Goal: Information Seeking & Learning: Learn about a topic

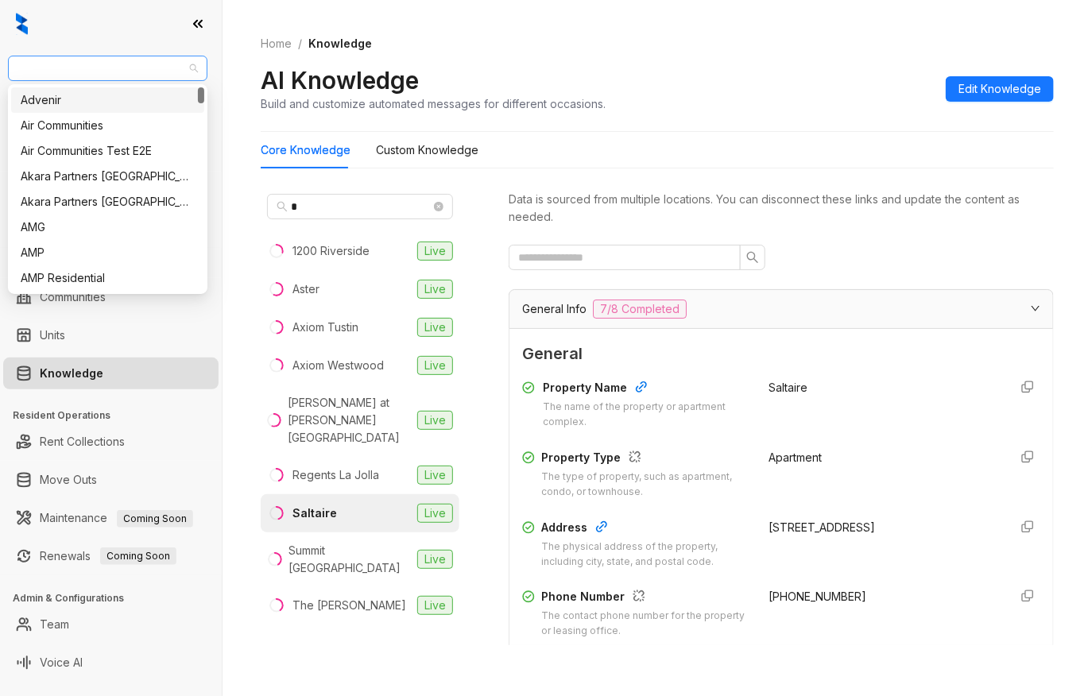
click at [131, 62] on span "Raintree Partners" at bounding box center [107, 68] width 180 height 24
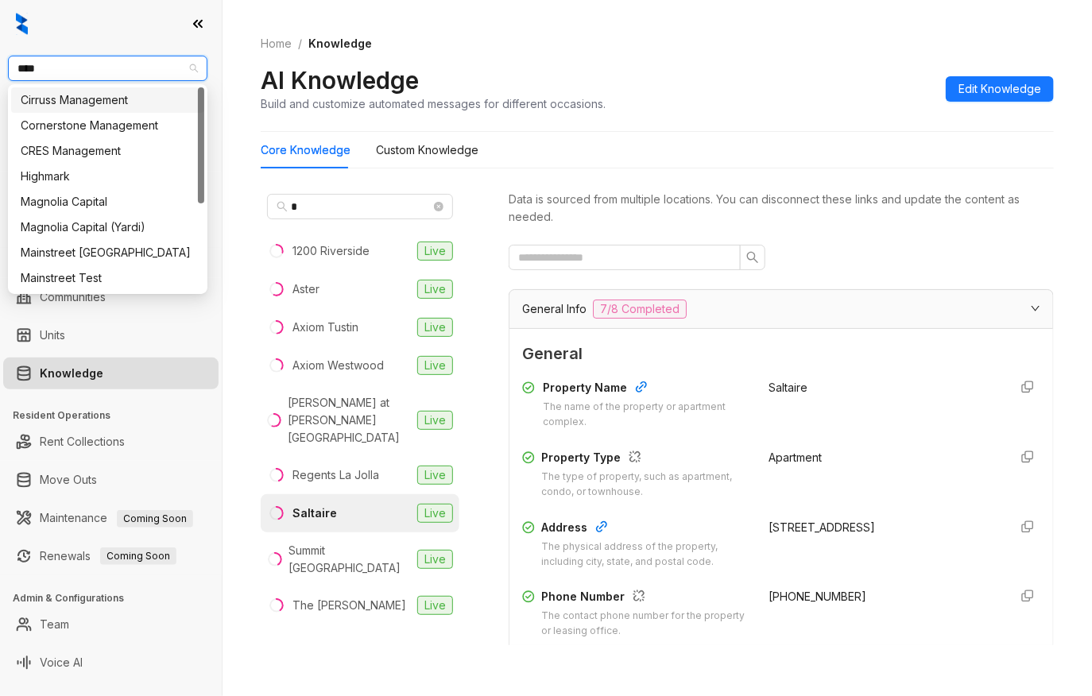
type input "*****"
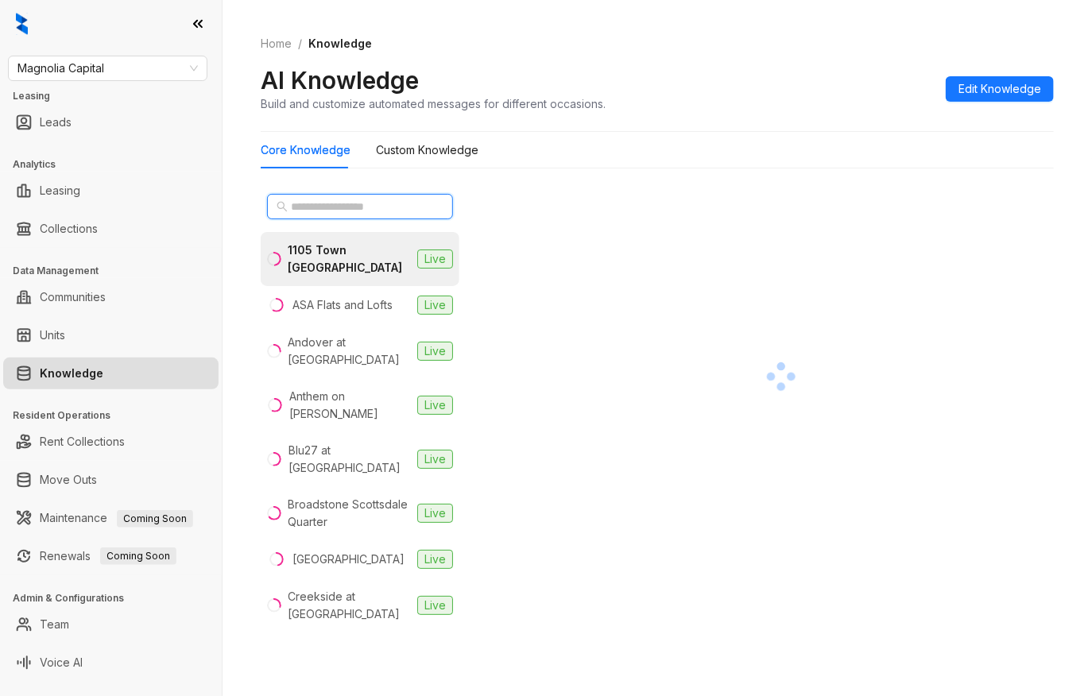
click at [292, 207] on input "text" at bounding box center [361, 206] width 140 height 17
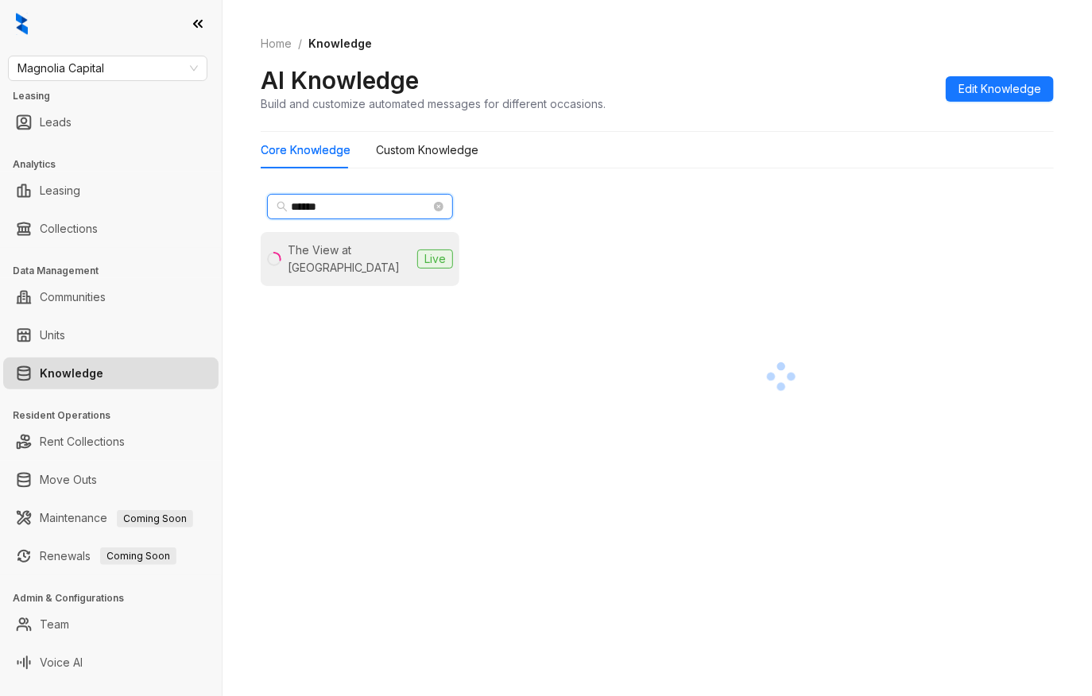
type input "******"
click at [330, 247] on div "The View at [GEOGRAPHIC_DATA]" at bounding box center [349, 259] width 123 height 35
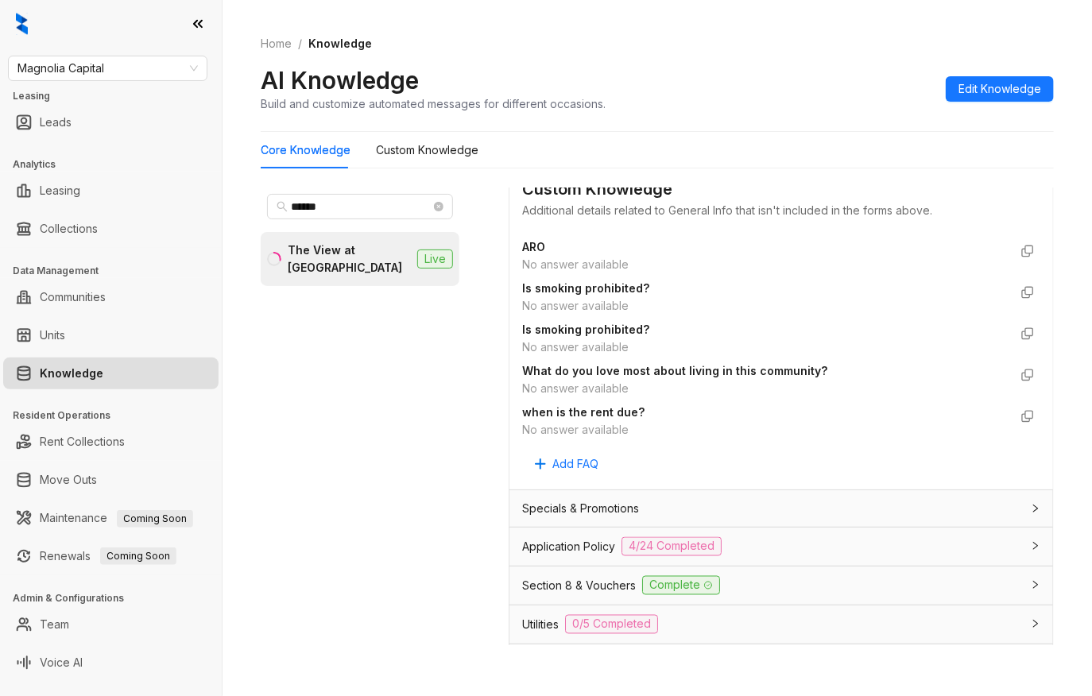
scroll to position [1059, 0]
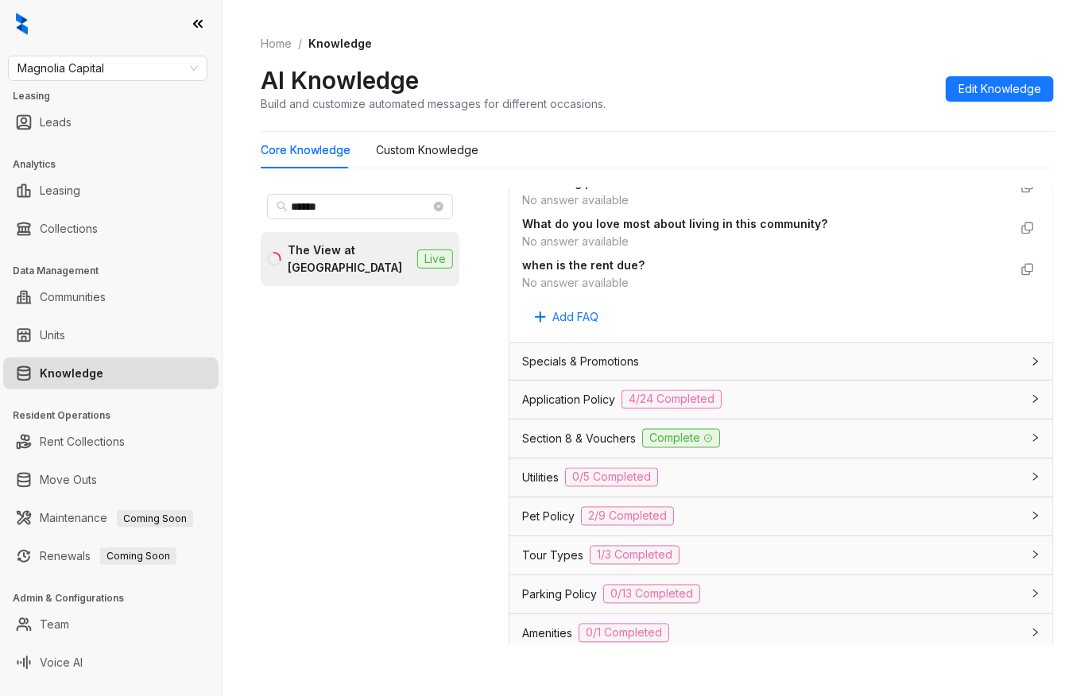
click at [558, 525] on span "Pet Policy" at bounding box center [548, 516] width 52 height 17
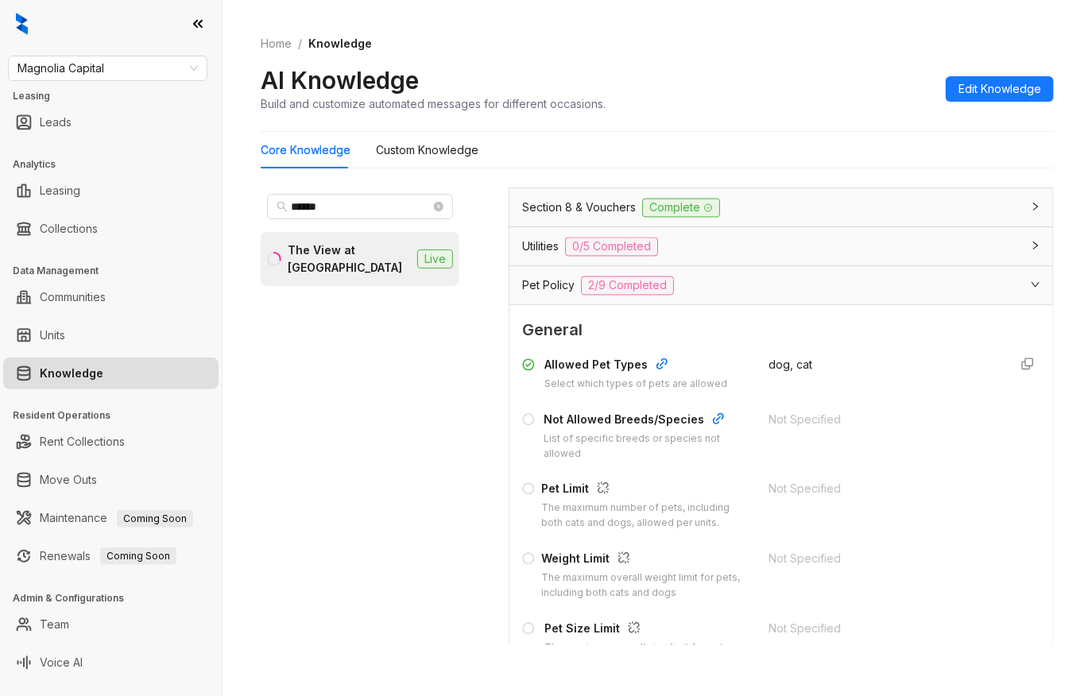
scroll to position [1236, 0]
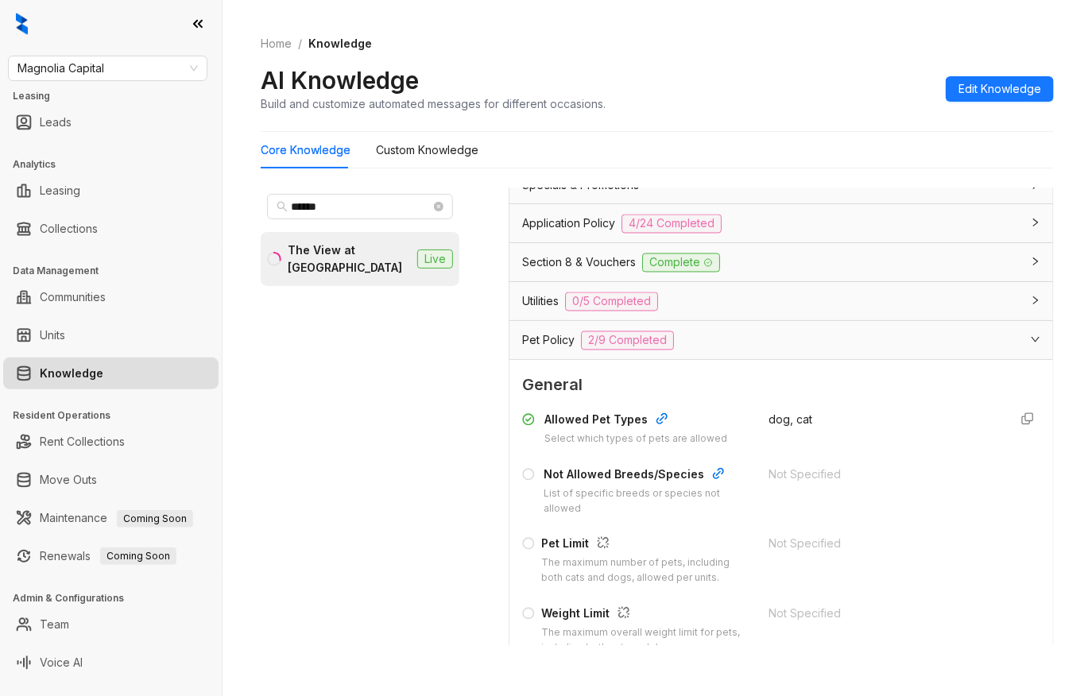
click at [530, 349] on span "Pet Policy" at bounding box center [548, 339] width 52 height 17
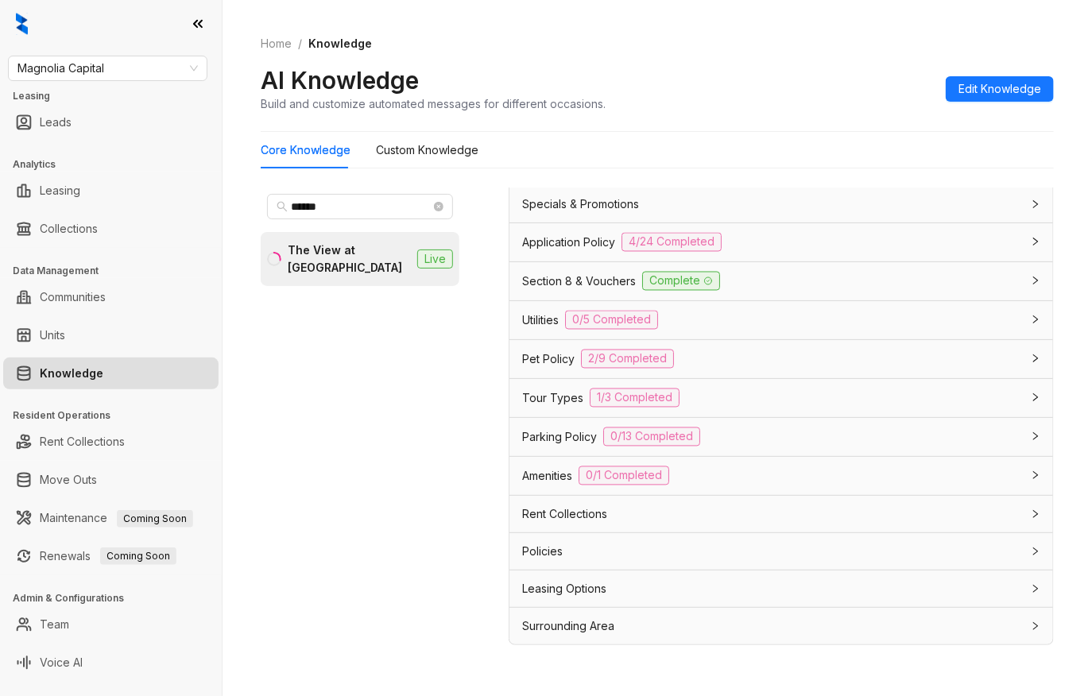
click at [563, 241] on span "Application Policy" at bounding box center [568, 242] width 93 height 17
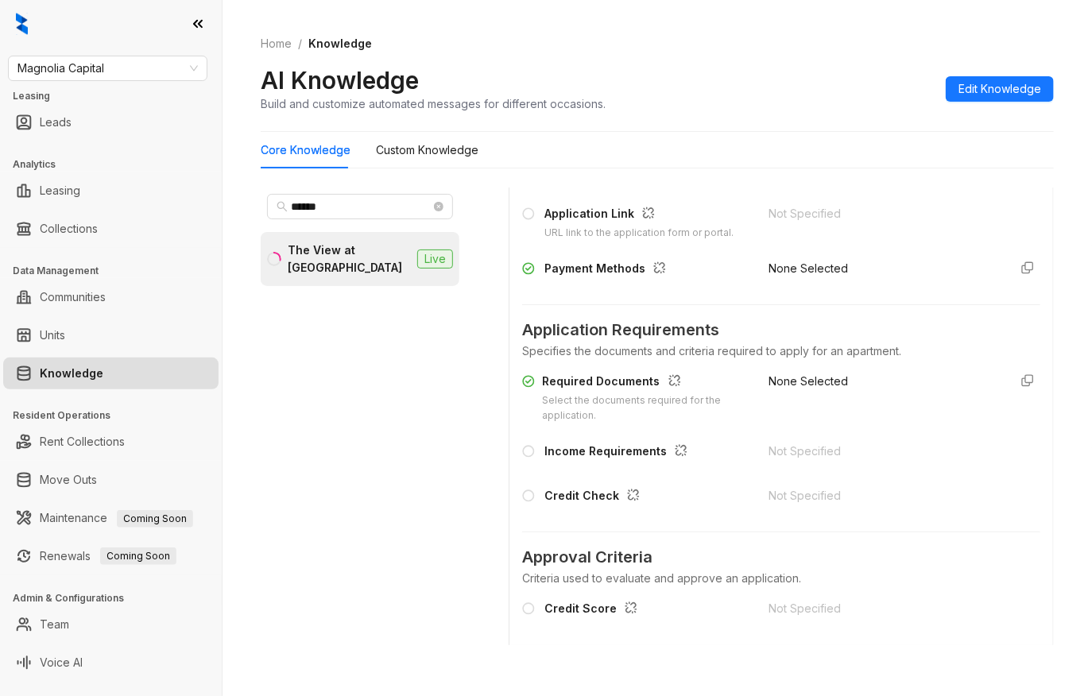
scroll to position [1324, 0]
click at [1019, 653] on div "Data is sourced from multiple locations. You can disconnect these links and upd…" at bounding box center [781, 423] width 545 height 471
